Goal: Information Seeking & Learning: Find specific fact

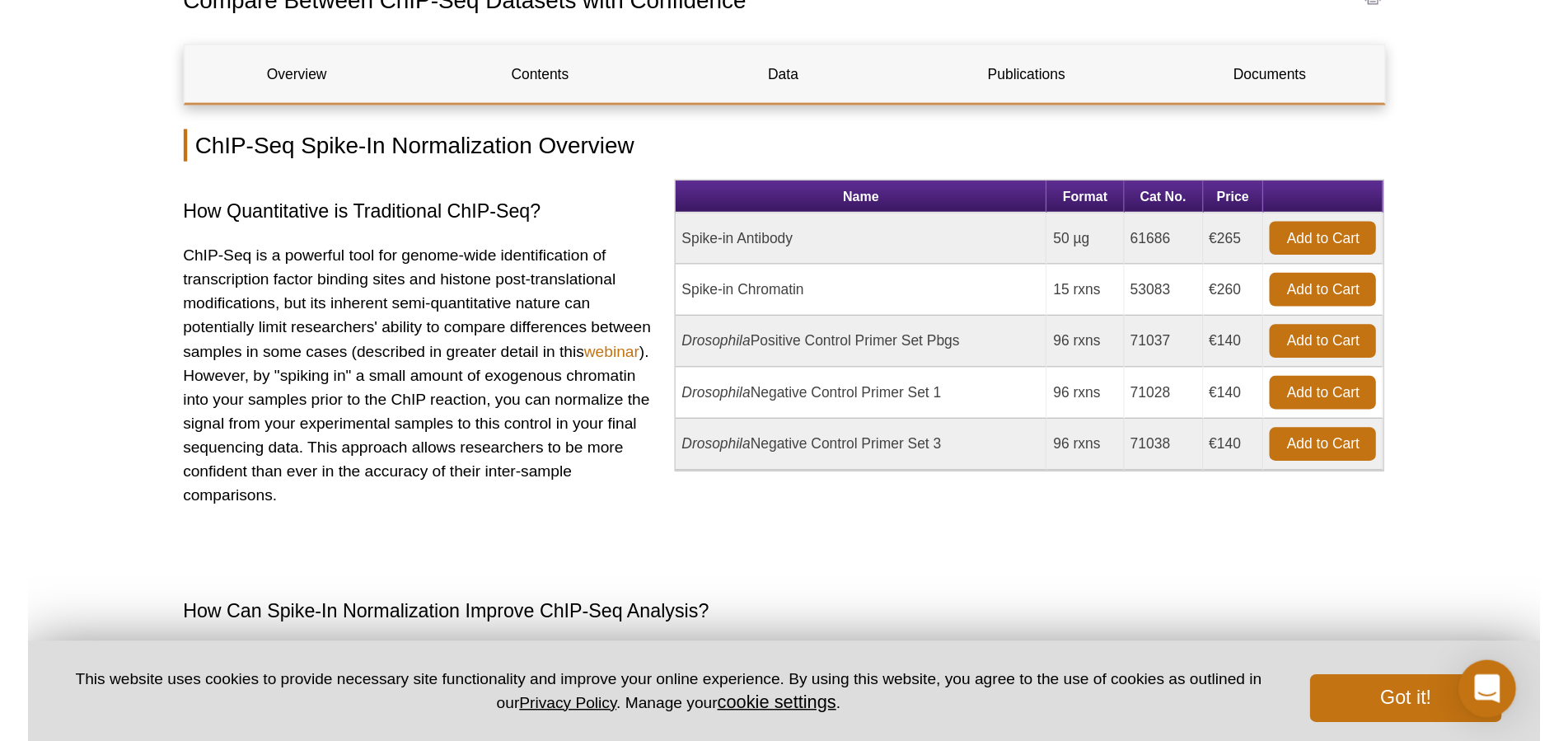
scroll to position [163, 0]
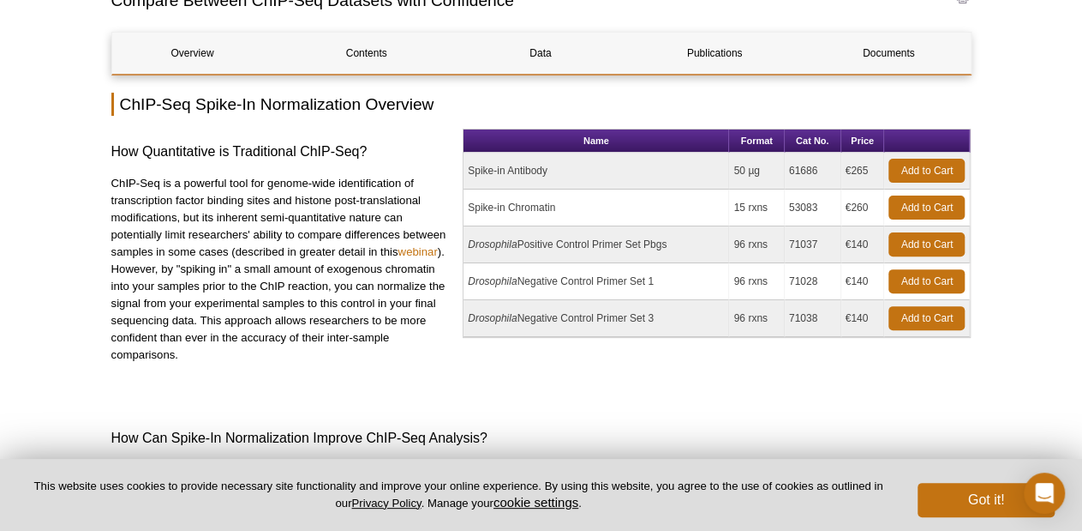
select select "[GEOGRAPHIC_DATA]"
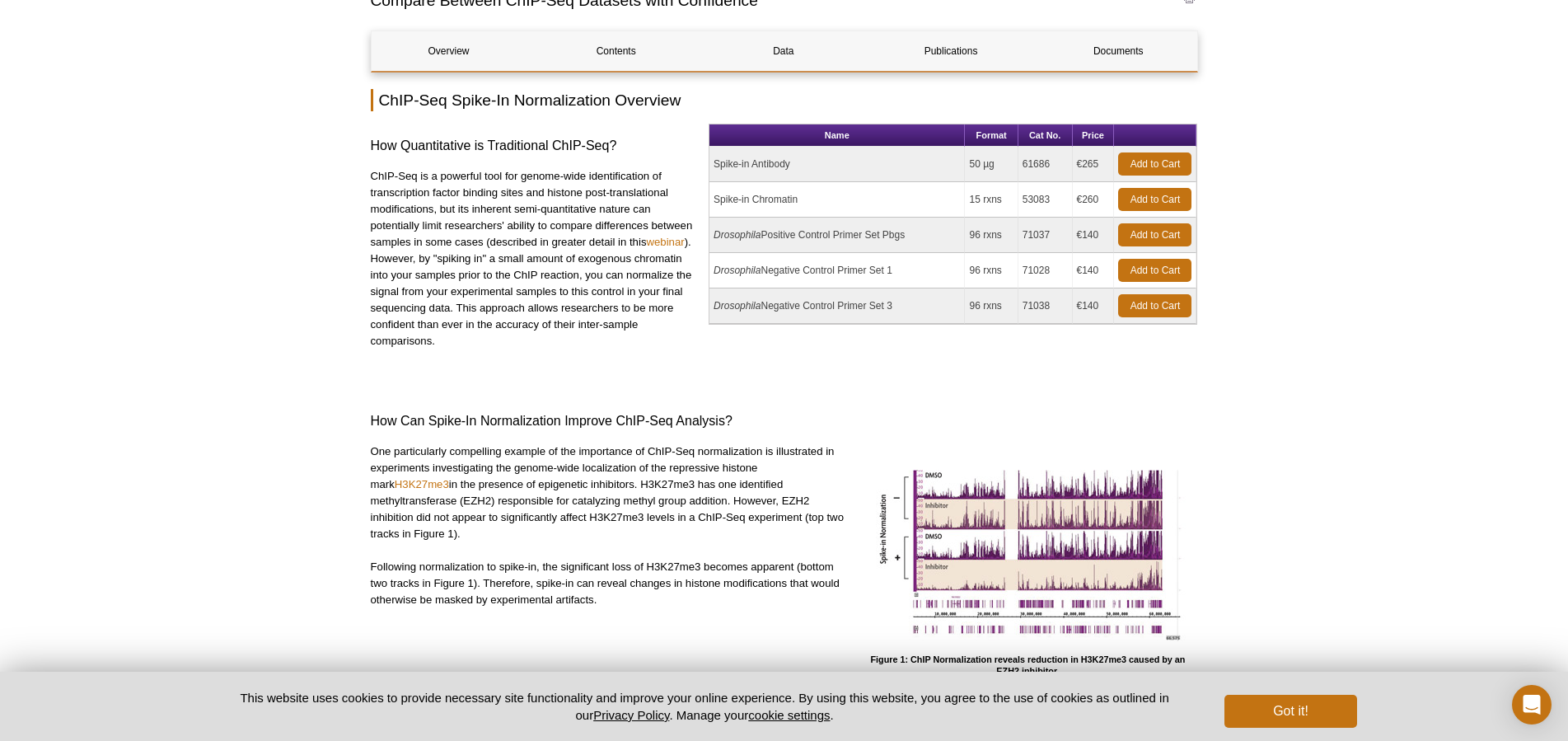
scroll to position [0, 0]
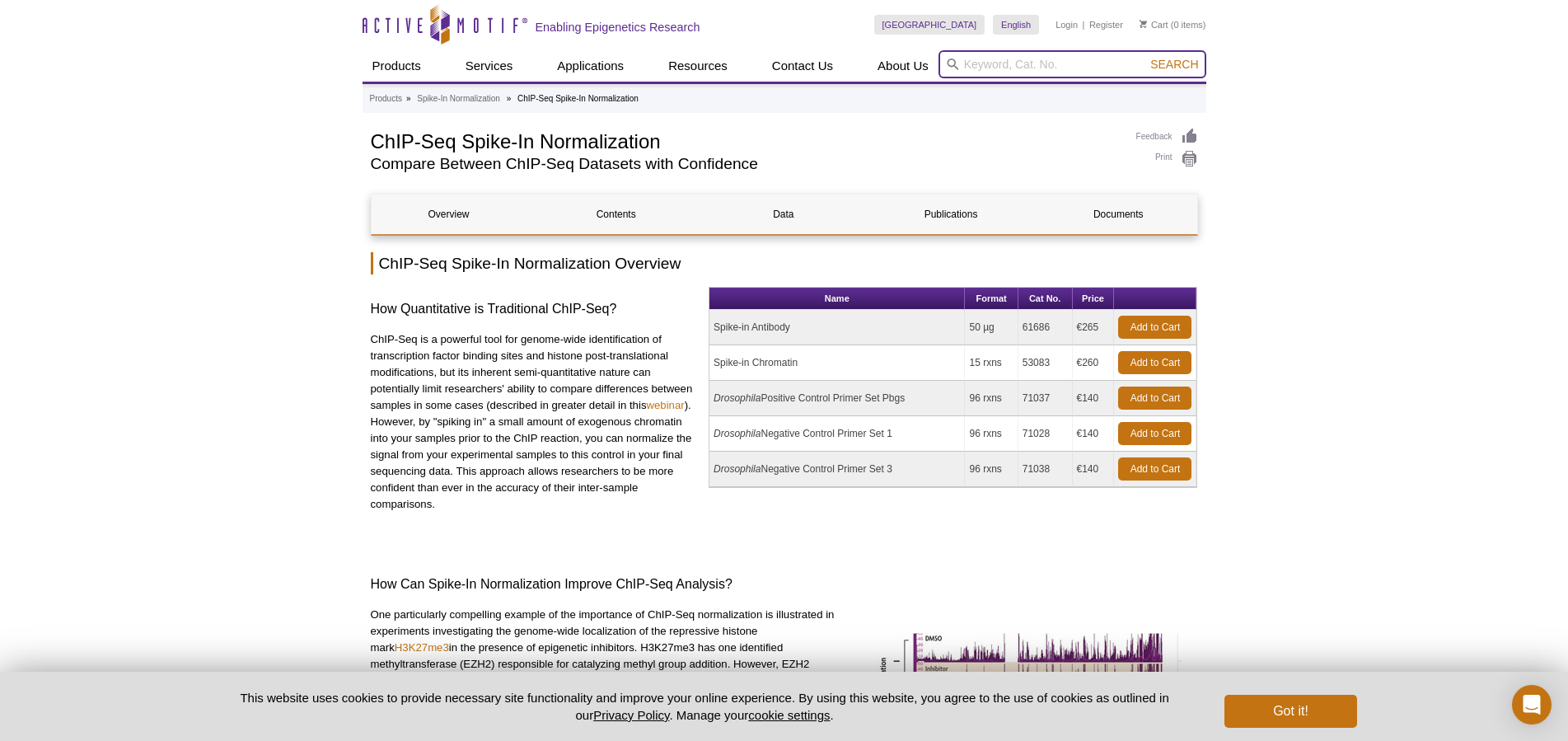
click at [975, 68] on input "search" at bounding box center [1072, 63] width 268 height 28
paste input "39104"
type input "39104"
click at [1040, 57] on button "Search" at bounding box center [1174, 63] width 58 height 14
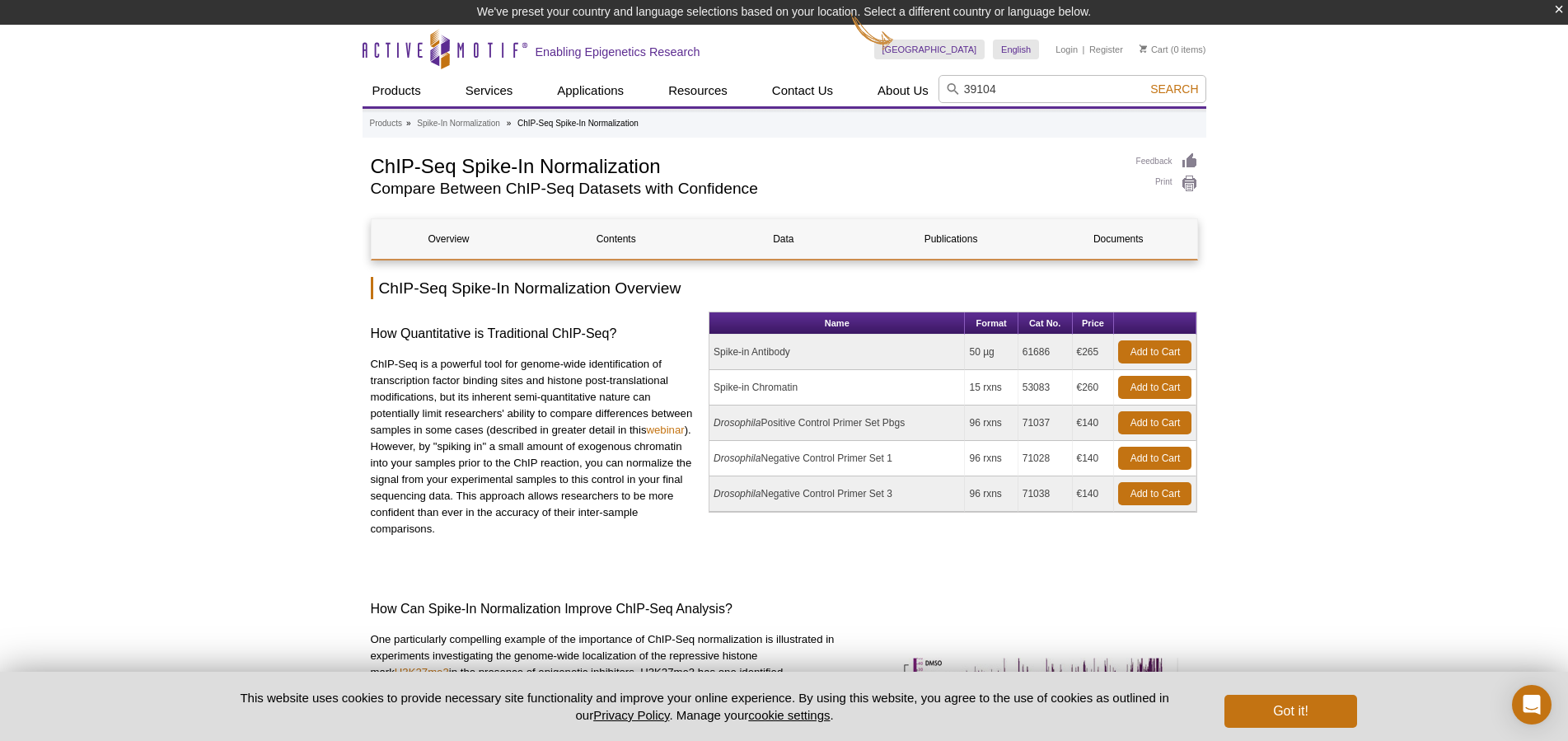
type input "39104"
click at [1189, 92] on span "Search" at bounding box center [1174, 89] width 48 height 13
click at [980, 87] on input "search" at bounding box center [1072, 88] width 268 height 28
paste input "39104"
click at [983, 90] on input "39104" at bounding box center [1072, 88] width 268 height 28
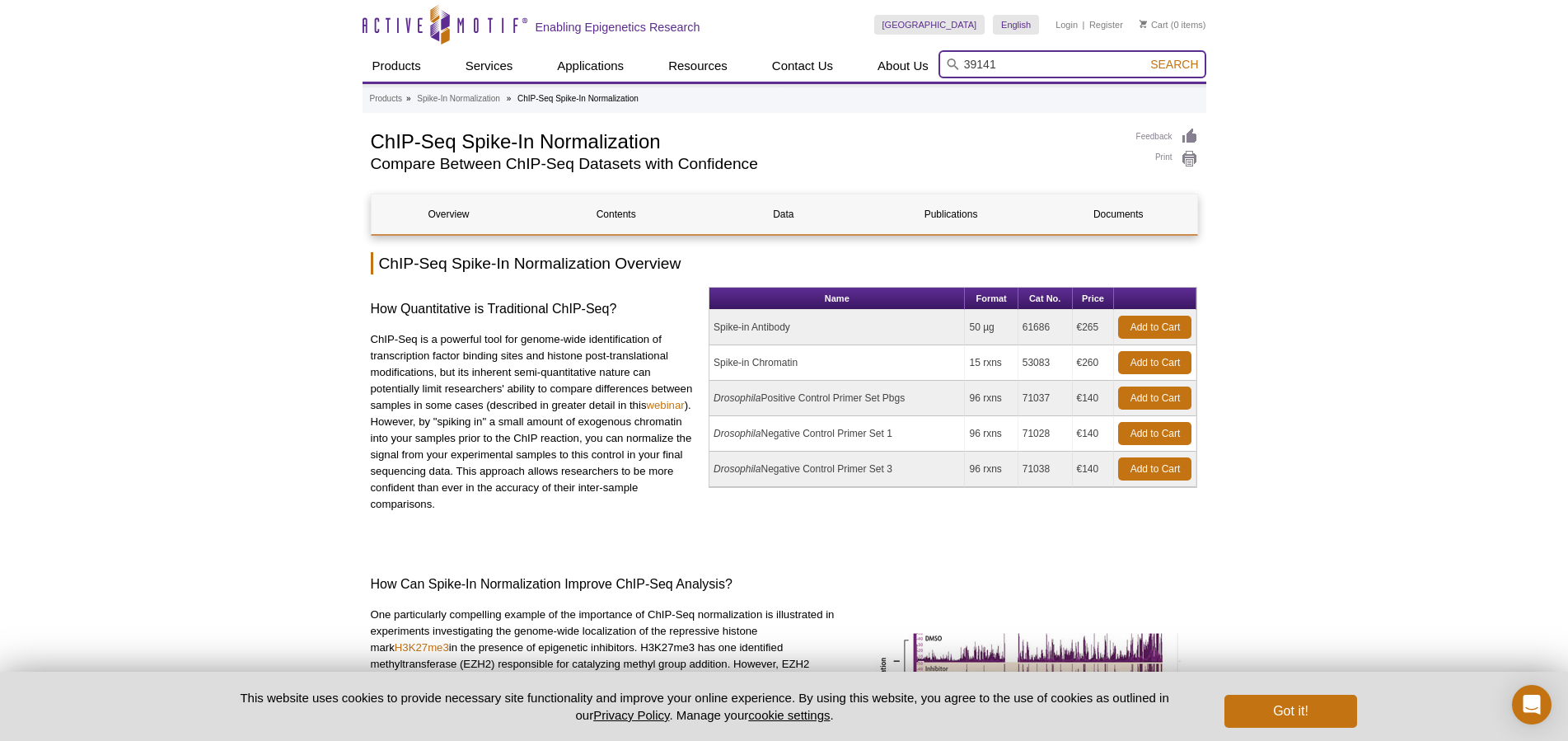
type input "39141"
click at [1161, 67] on span "Search" at bounding box center [1174, 64] width 48 height 13
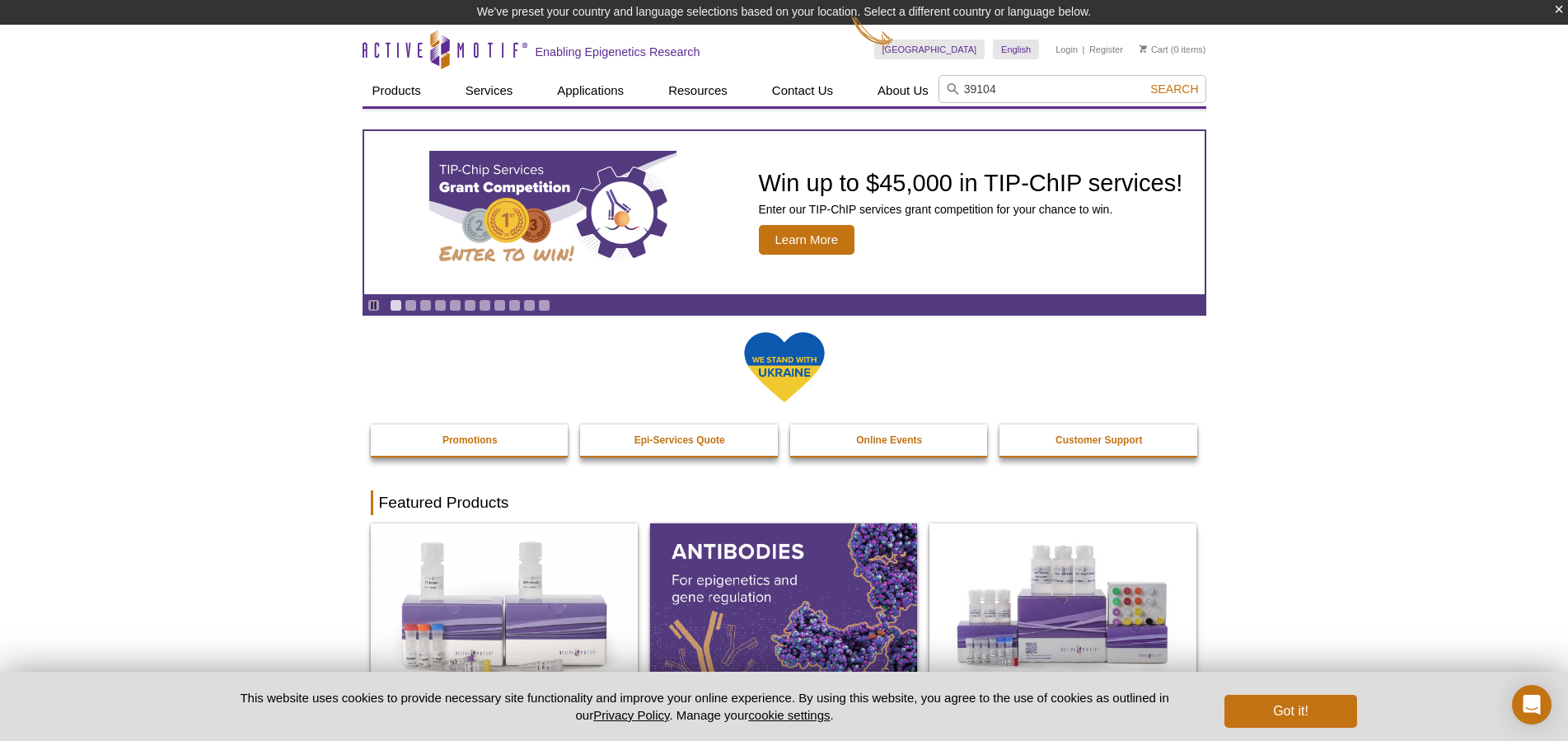
type input "39104"
click at [1176, 87] on span "Search" at bounding box center [1174, 89] width 48 height 13
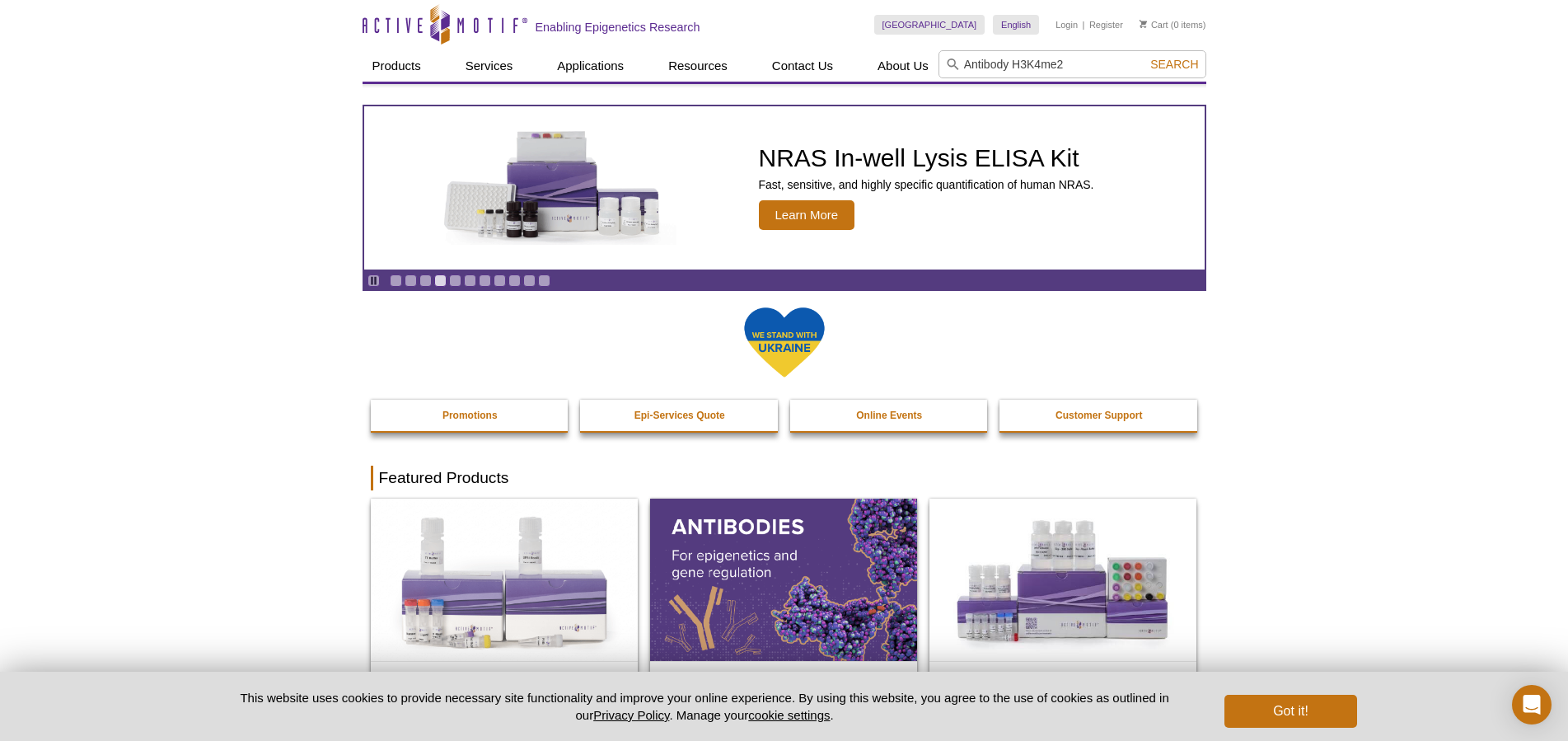
type input "Antibody H3K4me2"
click at [1145, 57] on button "Search" at bounding box center [1174, 63] width 58 height 14
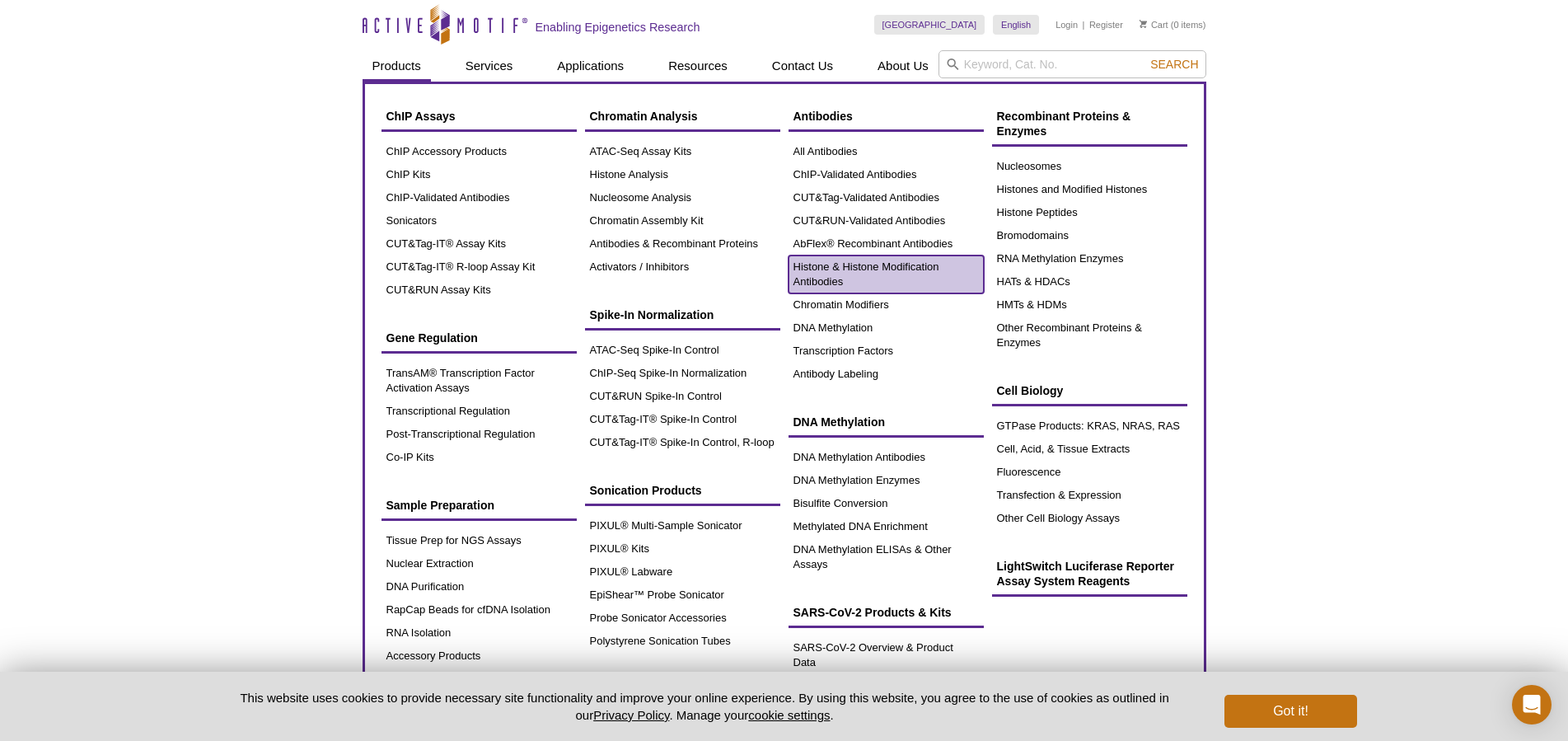
click at [859, 269] on link "Histone & Histone Modification Antibodies" at bounding box center [885, 274] width 195 height 37
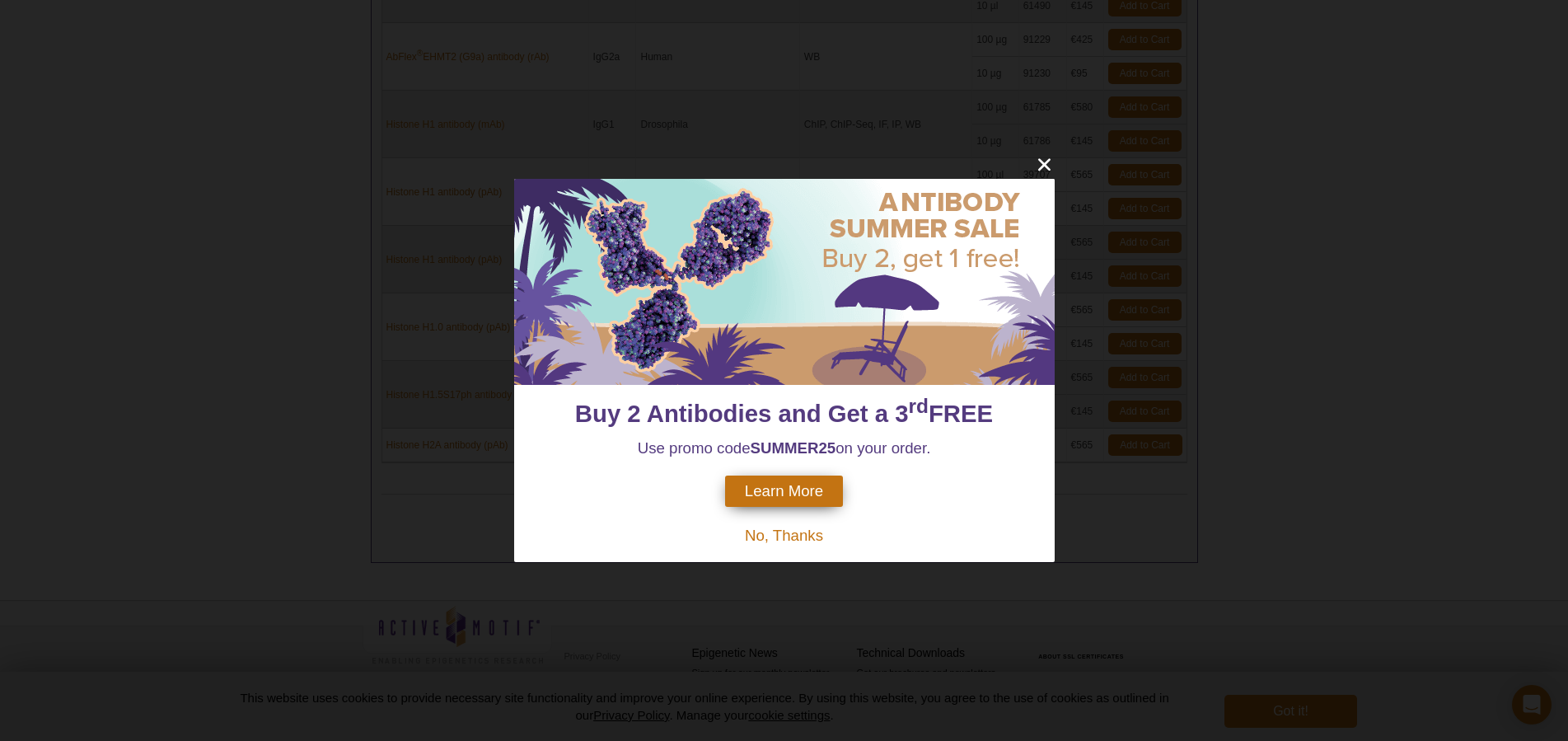
scroll to position [952, 0]
click at [1046, 160] on icon "close" at bounding box center [1044, 163] width 20 height 20
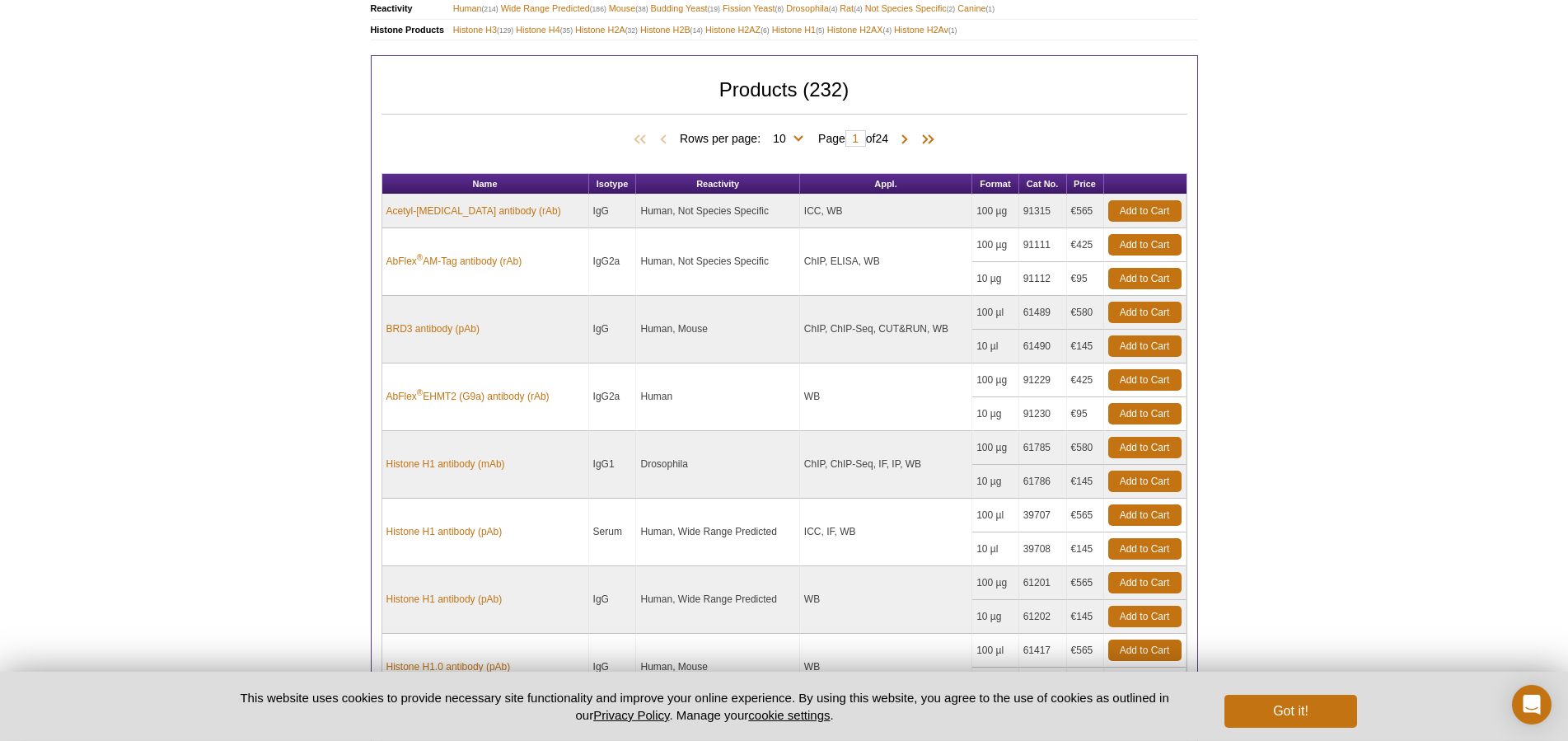
scroll to position [616, 0]
click at [910, 133] on span at bounding box center [904, 140] width 16 height 16
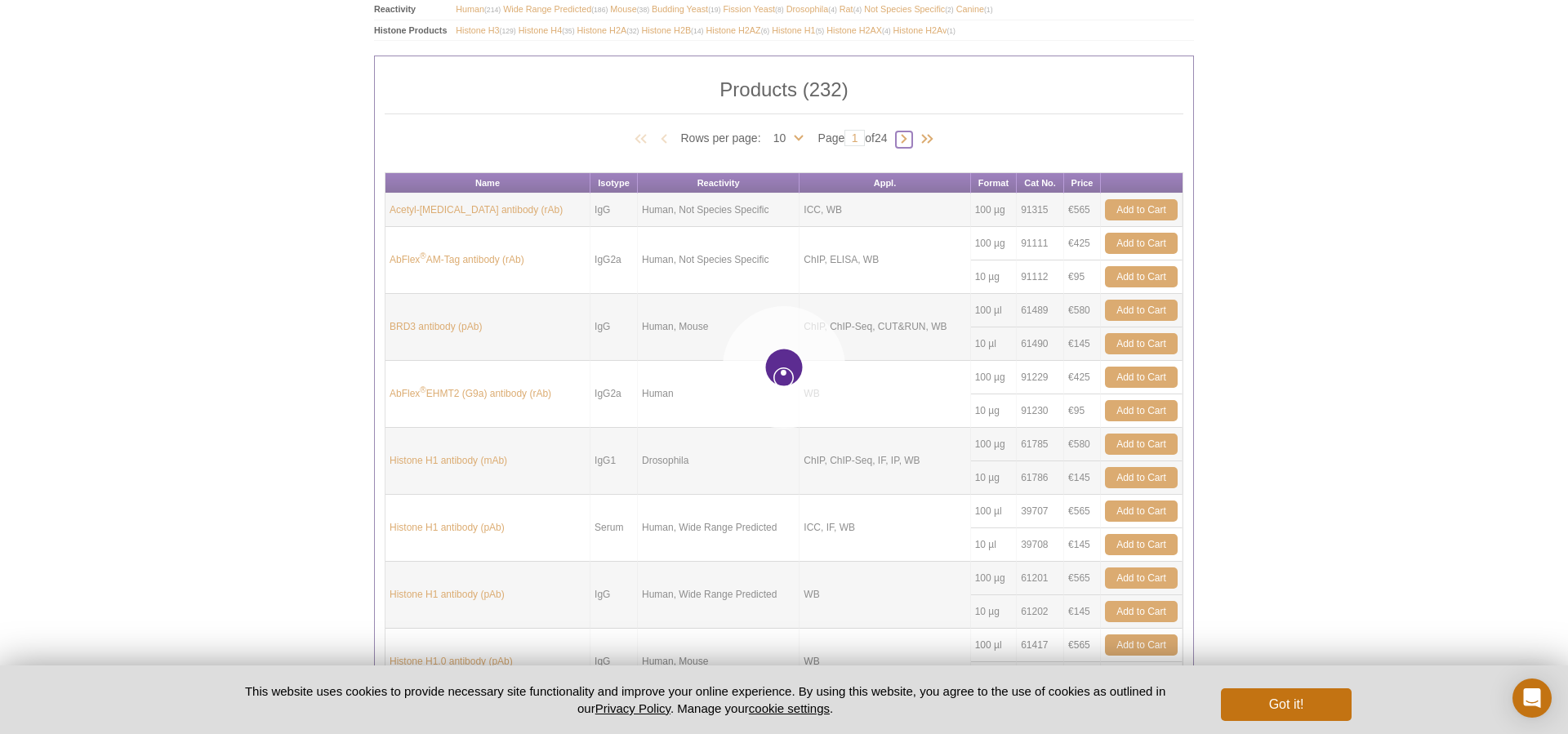
type input "2"
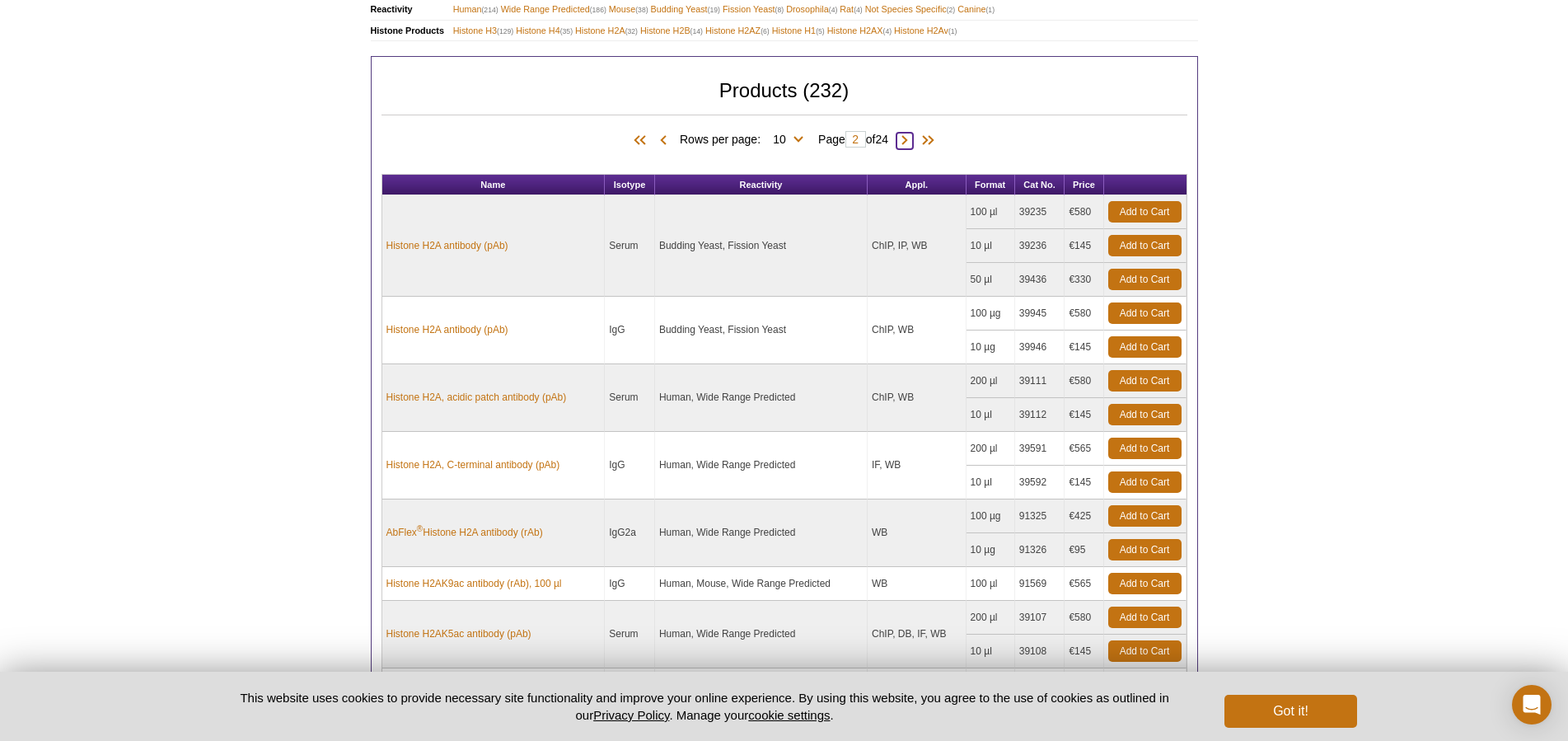
click at [908, 133] on span at bounding box center [904, 140] width 16 height 16
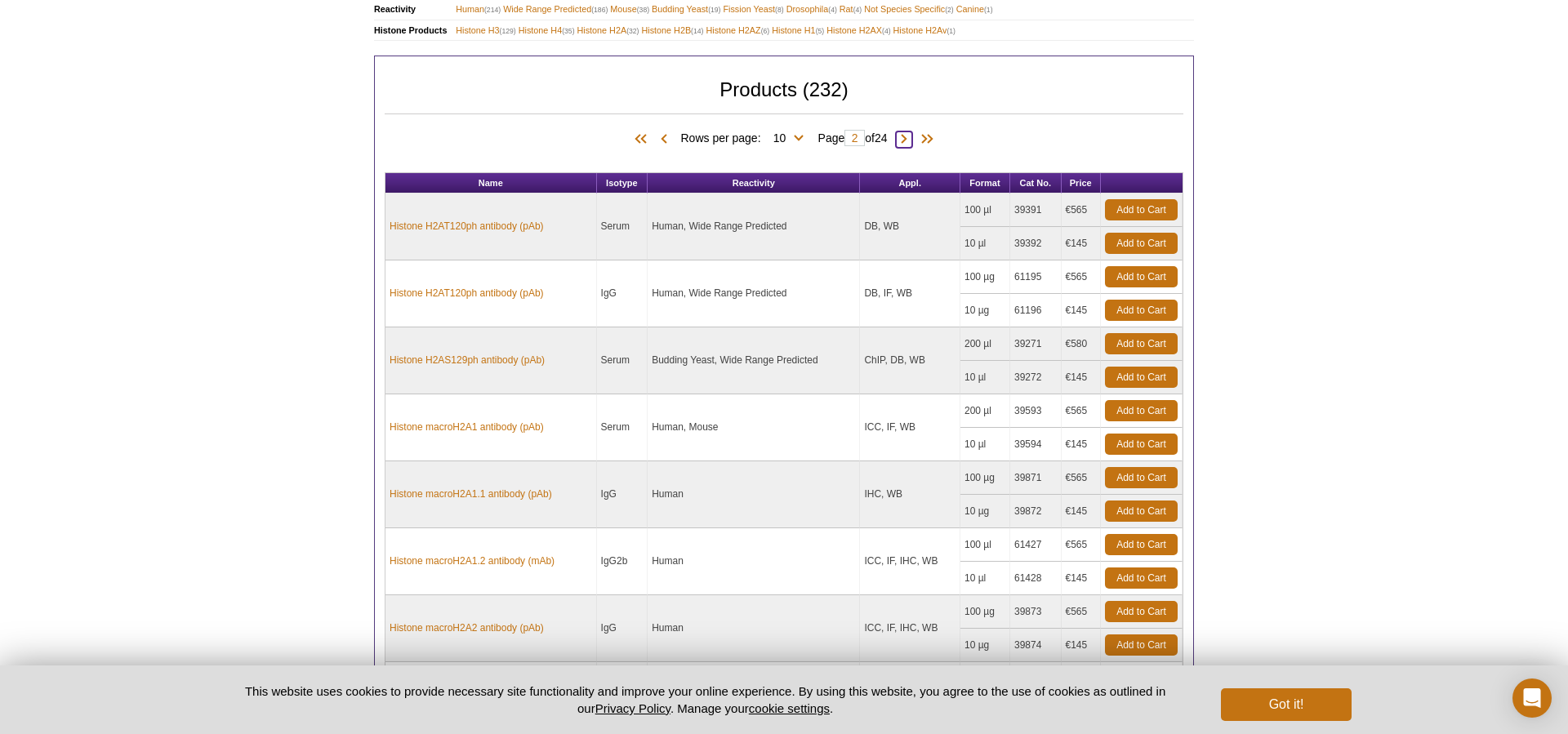
type input "3"
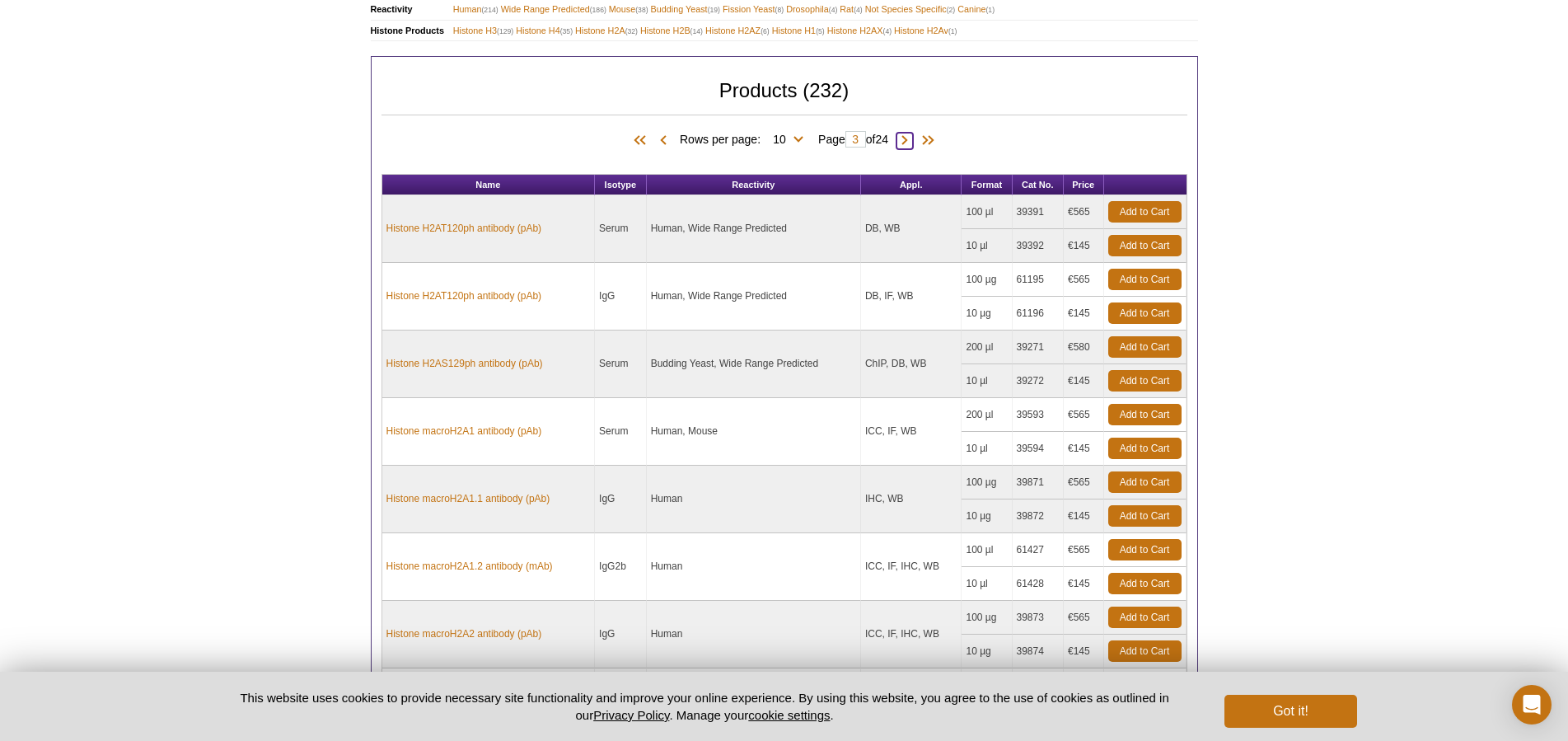
click at [910, 134] on span at bounding box center [904, 140] width 16 height 16
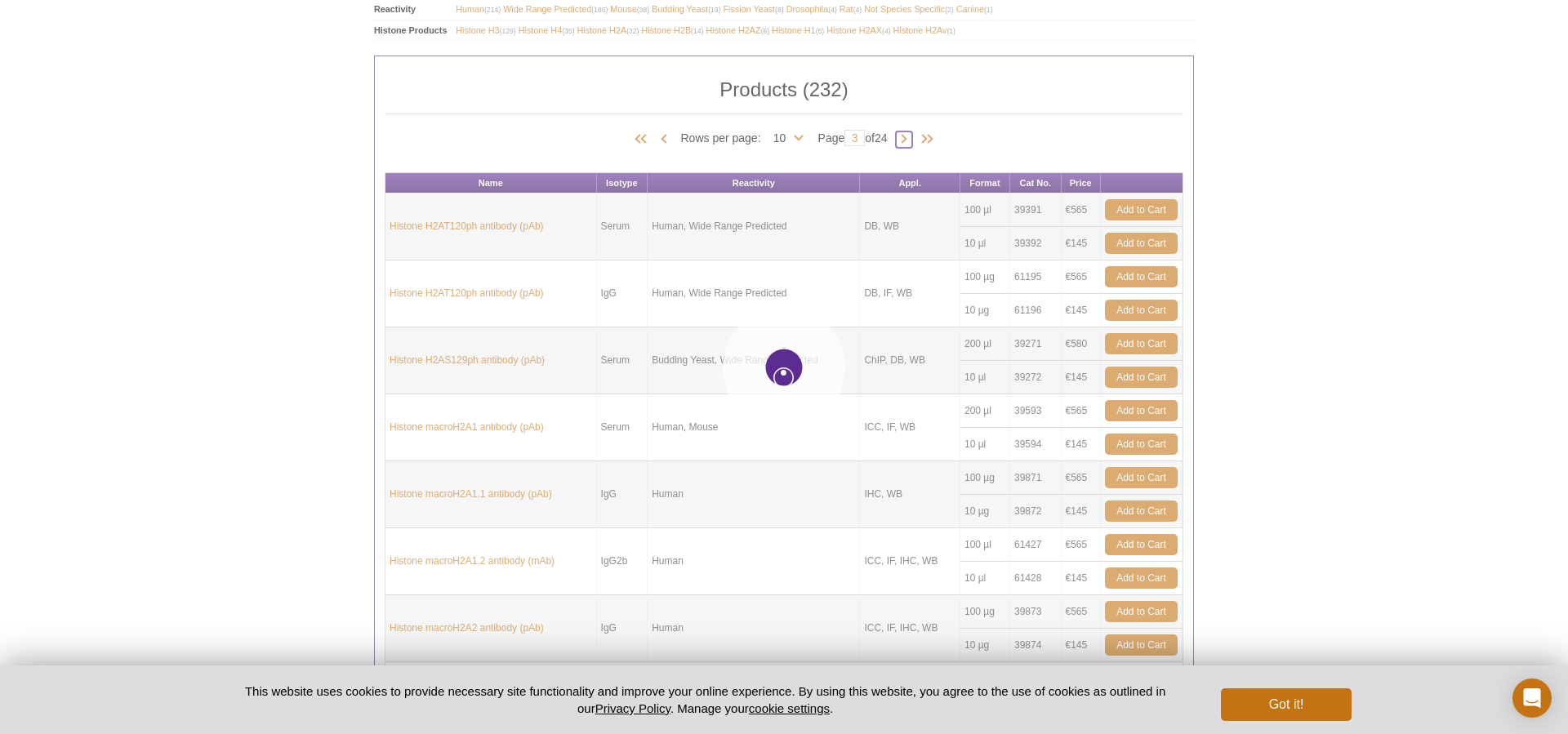
type input "4"
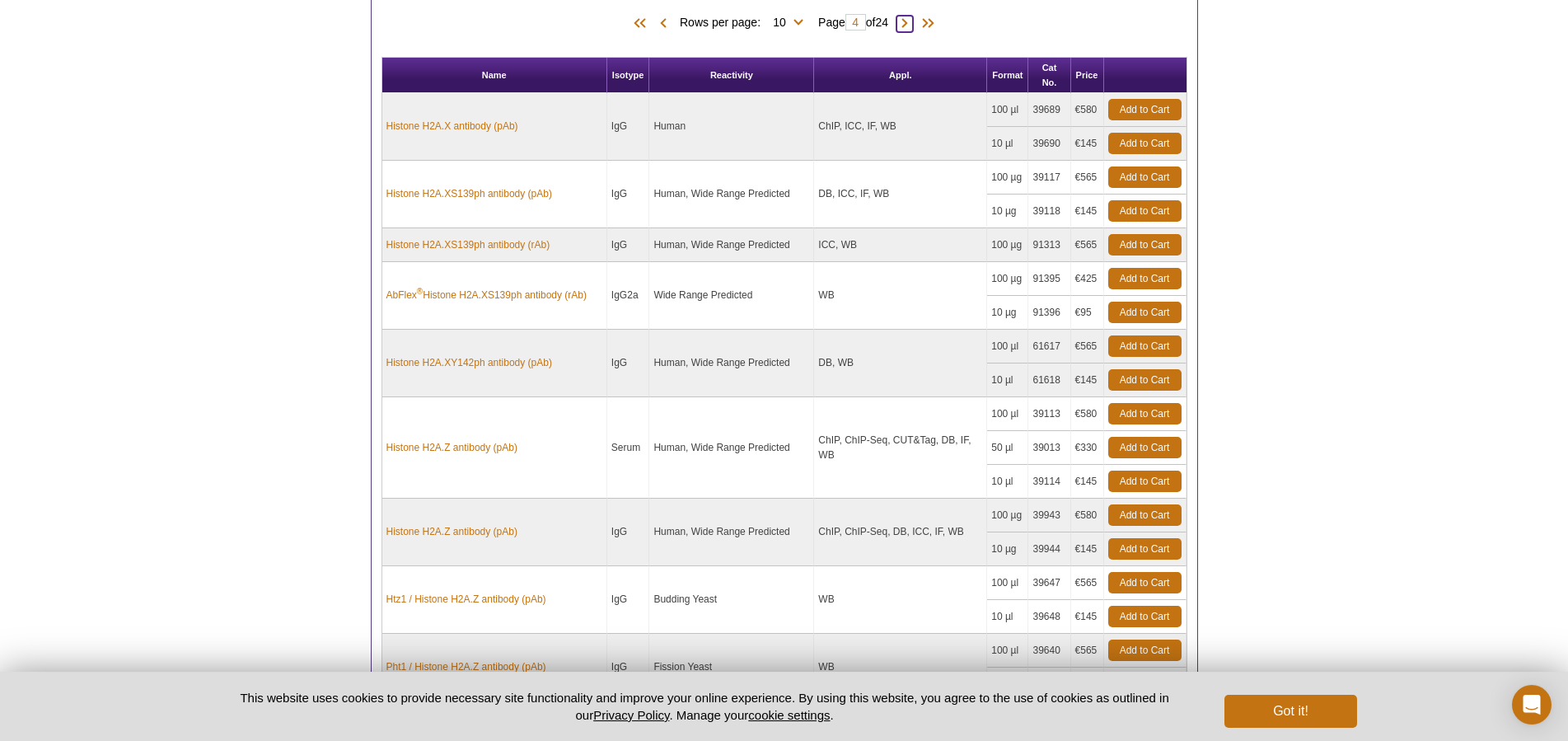
scroll to position [614, 0]
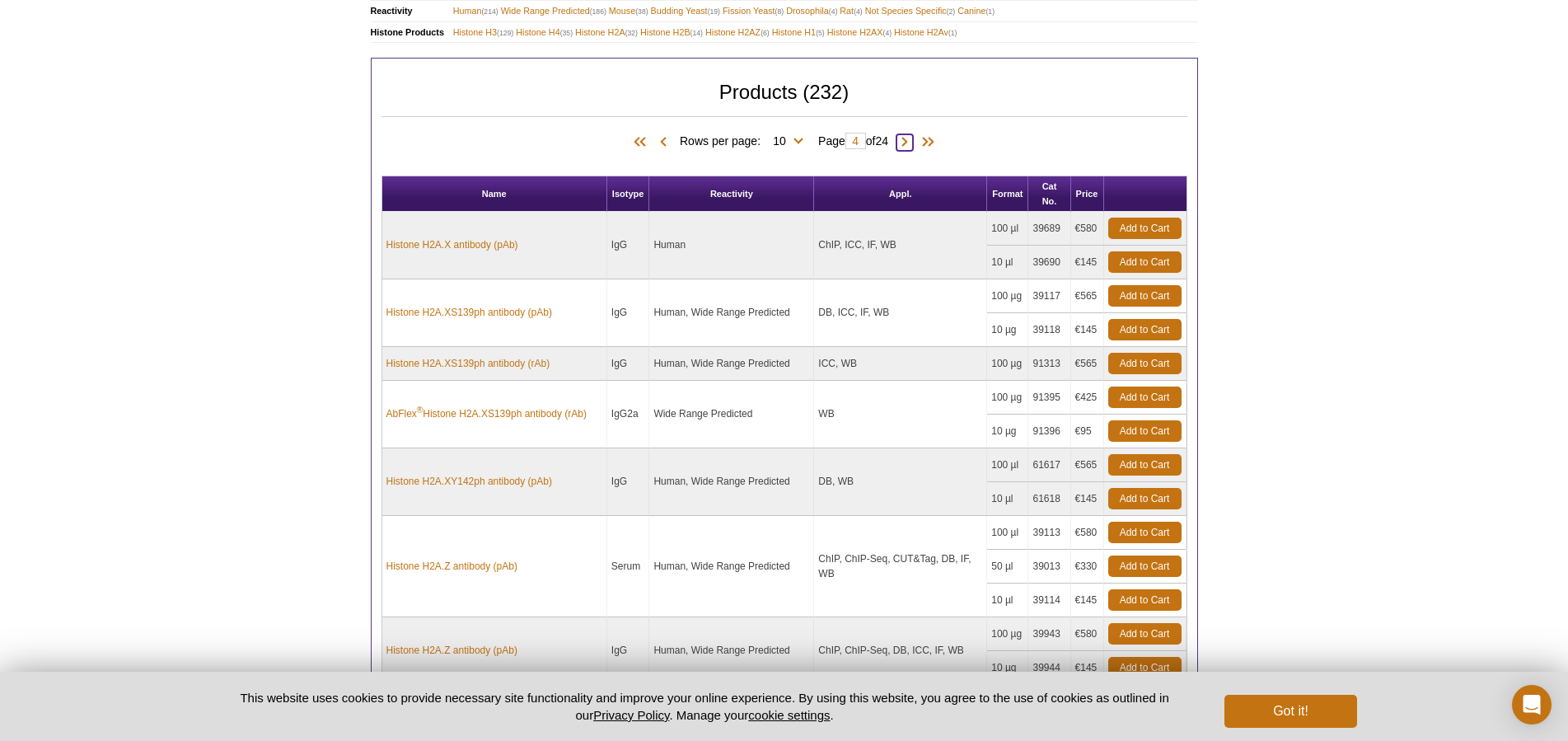
click at [911, 135] on span at bounding box center [904, 142] width 16 height 16
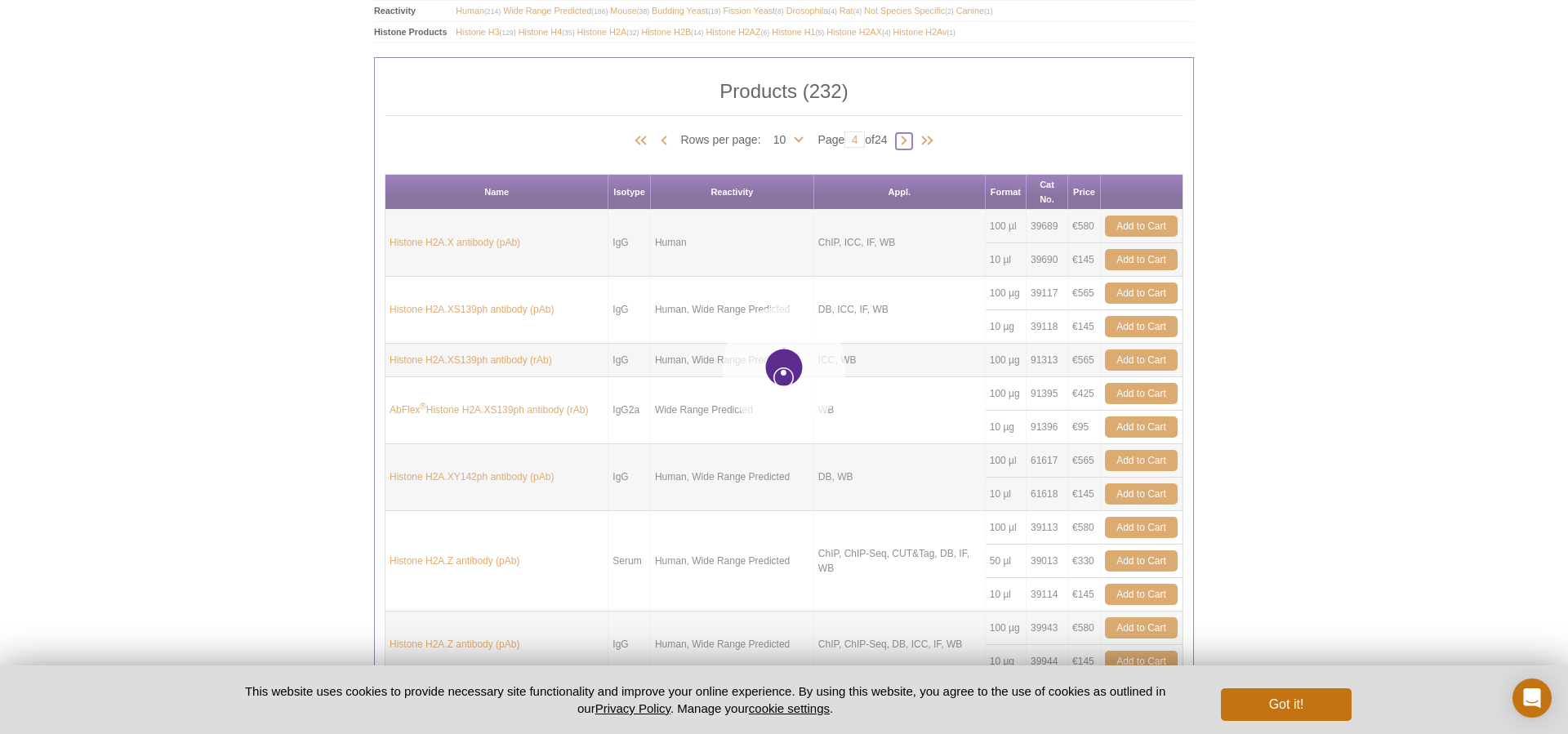
type input "5"
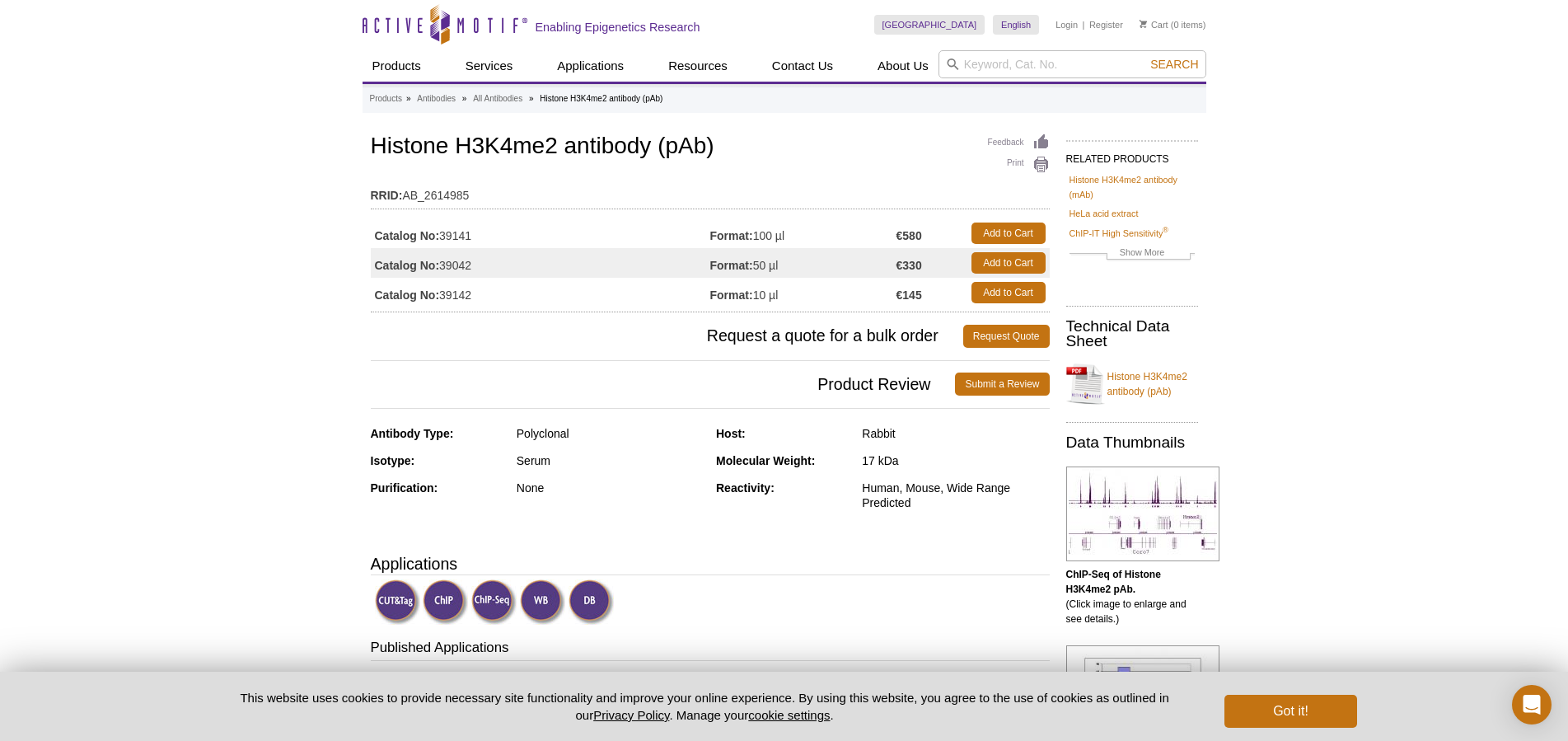
drag, startPoint x: 446, startPoint y: 236, endPoint x: 483, endPoint y: 236, distance: 37.0
click at [483, 236] on td "Catalog No: 39141" at bounding box center [540, 233] width 339 height 30
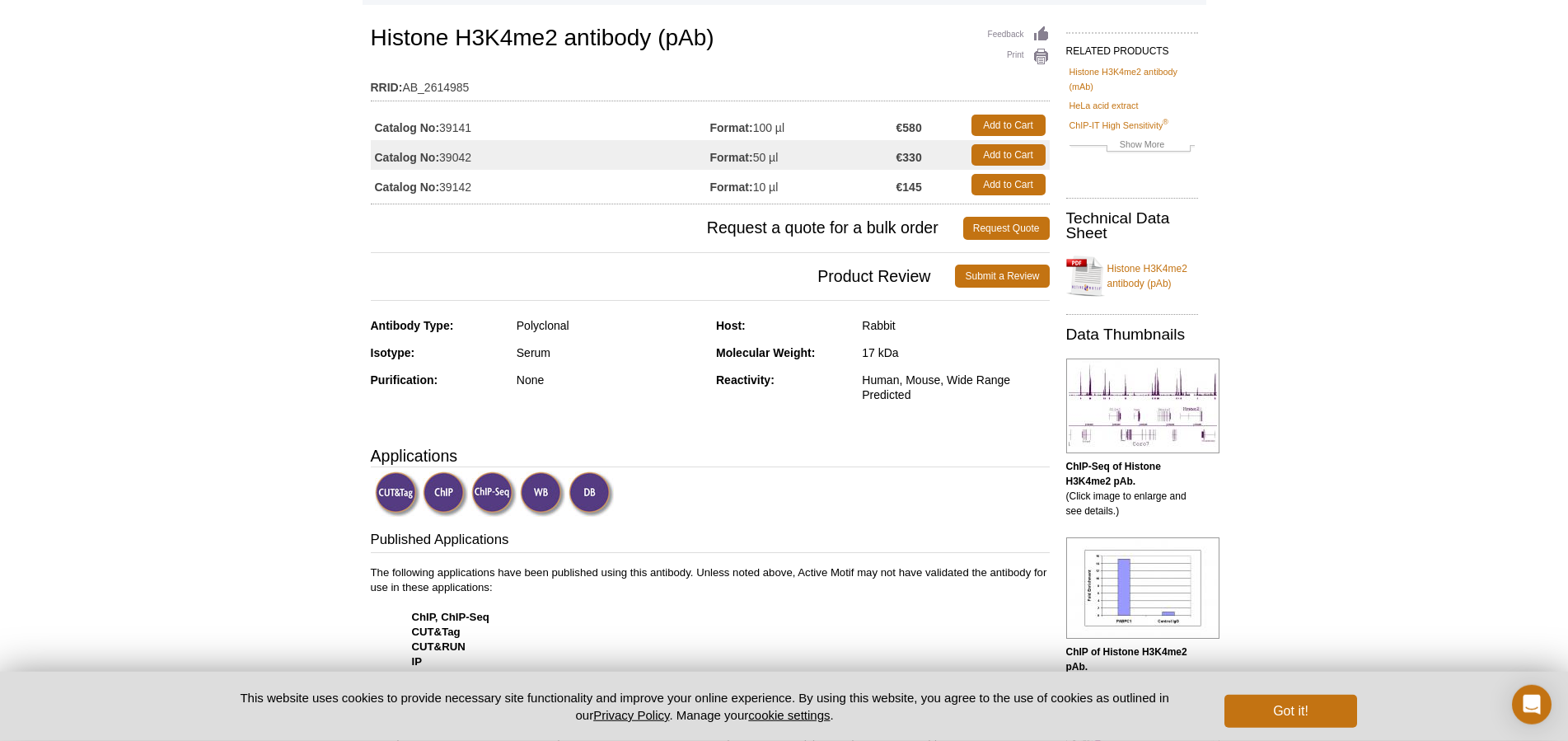
scroll to position [84, 0]
